Goal: Communication & Community: Answer question/provide support

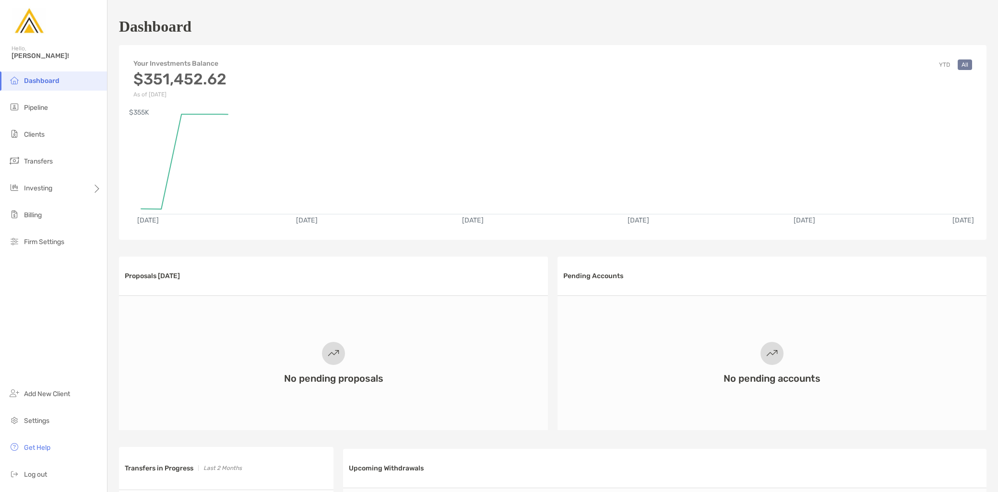
click at [50, 107] on li "Pipeline" at bounding box center [53, 107] width 107 height 19
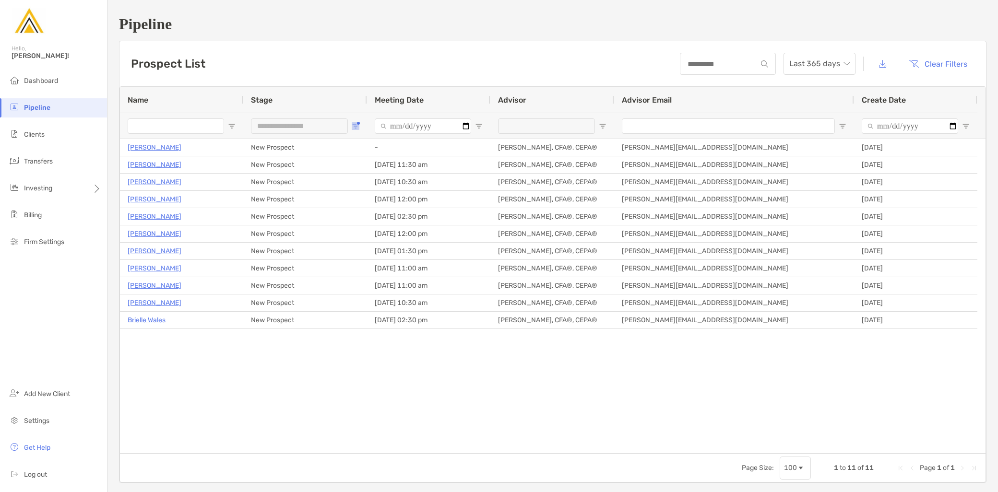
click at [354, 126] on span "Open Filter Menu" at bounding box center [356, 126] width 8 height 8
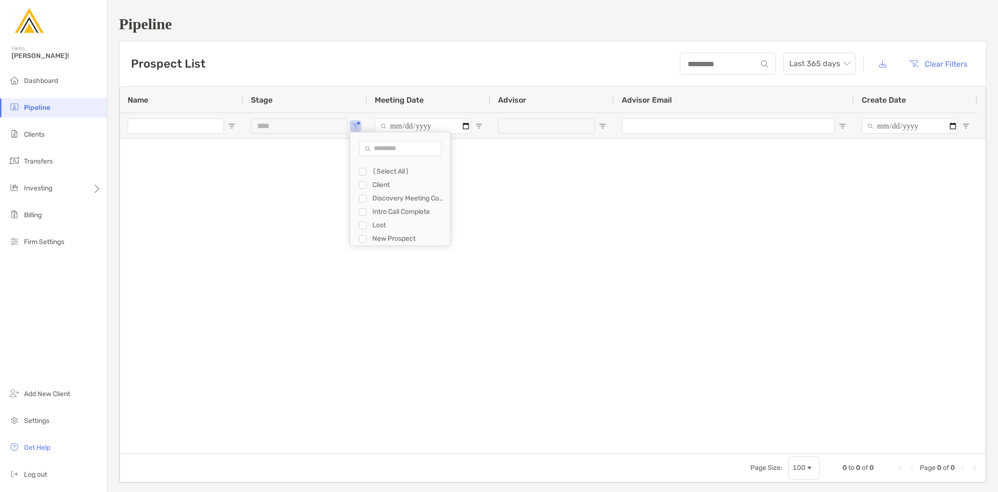
type input "**********"
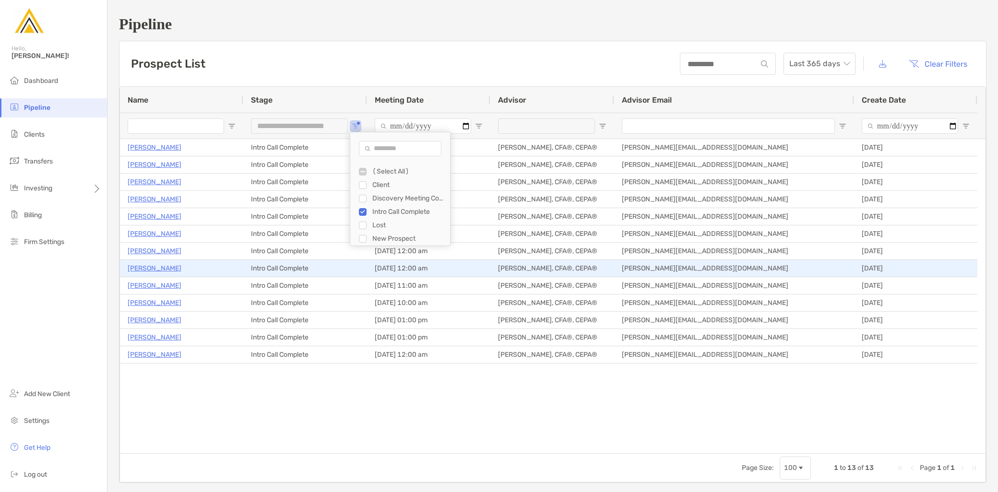
click at [161, 270] on p "[PERSON_NAME]" at bounding box center [155, 269] width 54 height 12
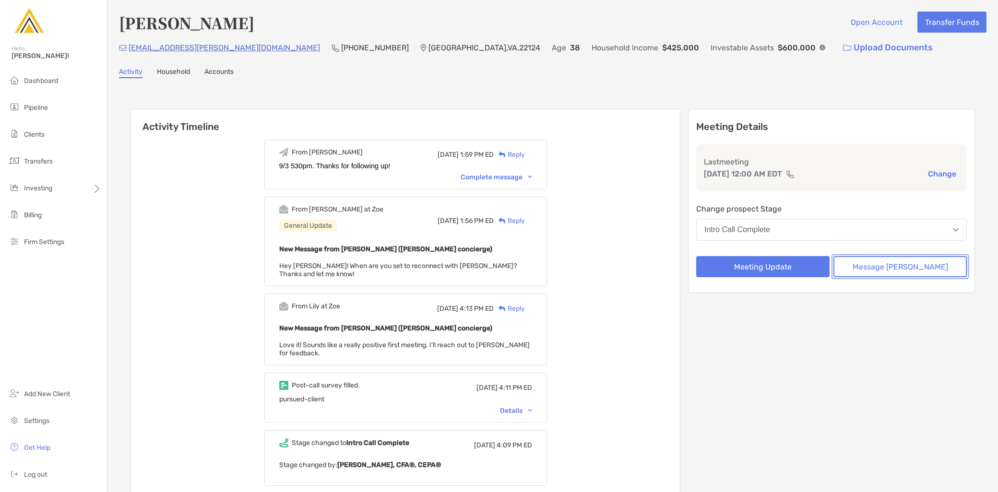
click at [913, 268] on button "Message [PERSON_NAME]" at bounding box center [900, 266] width 133 height 21
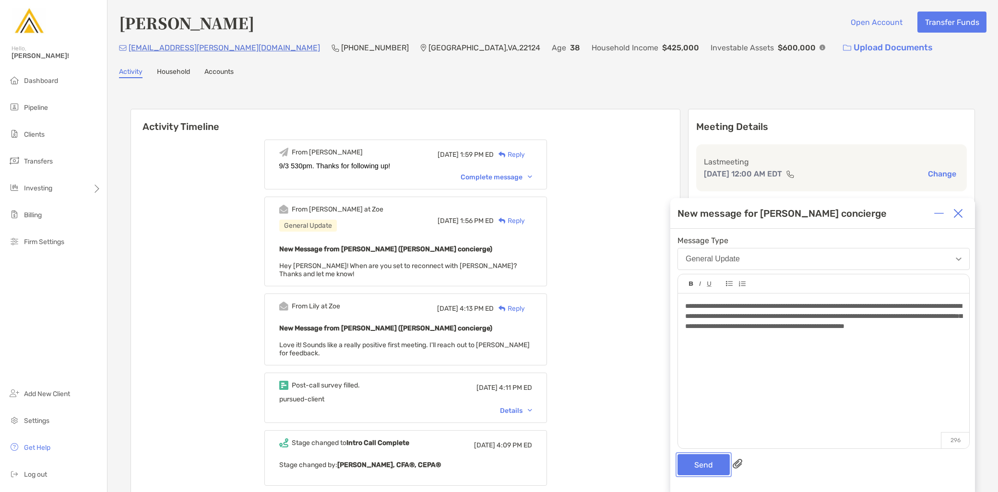
click at [705, 459] on button "Send" at bounding box center [704, 464] width 52 height 21
